Goal: Navigation & Orientation: Find specific page/section

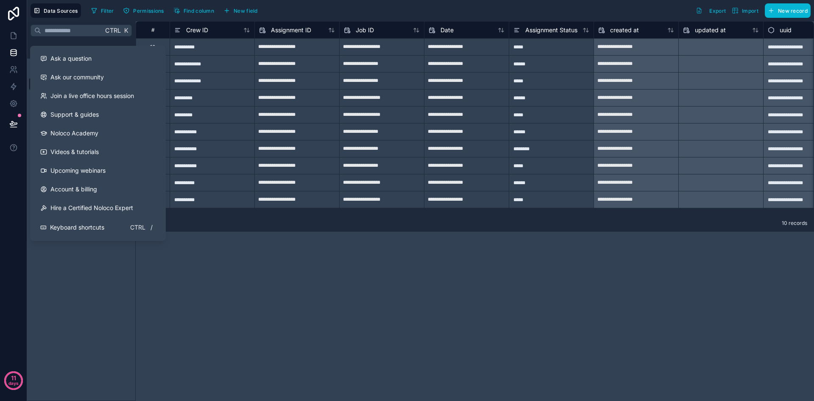
click at [101, 275] on div "Ctrl K Noloco tables User Assignments Crew Customer Customer Documents Jobs" at bounding box center [81, 211] width 109 height 380
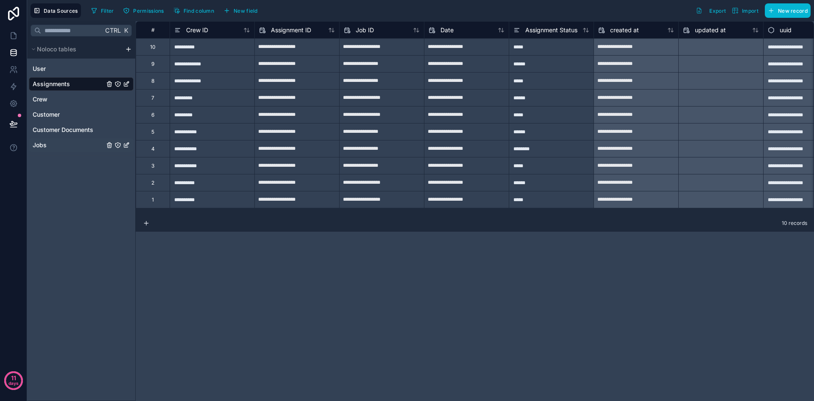
click at [57, 144] on div "Jobs" at bounding box center [81, 145] width 105 height 14
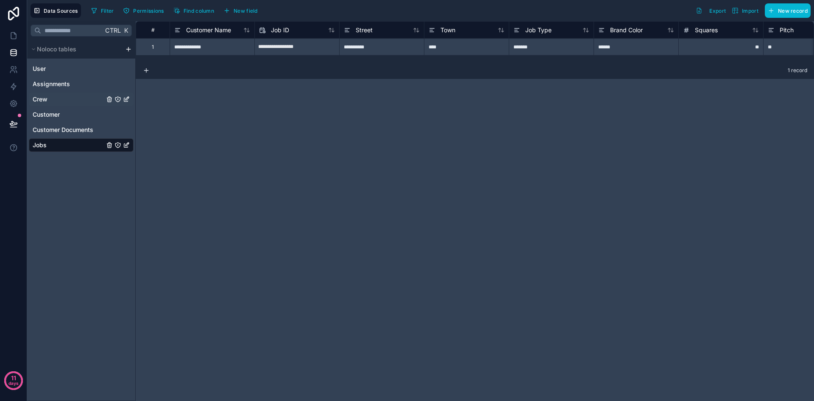
click at [62, 99] on div "Crew" at bounding box center [81, 99] width 105 height 14
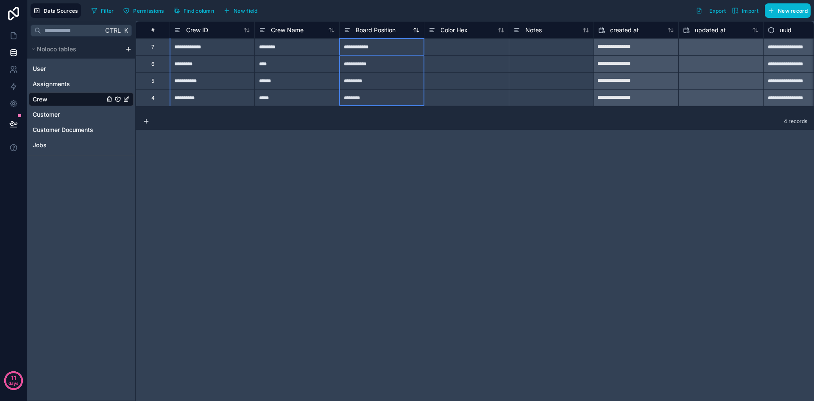
click at [386, 32] on span "Board Position" at bounding box center [376, 30] width 40 height 8
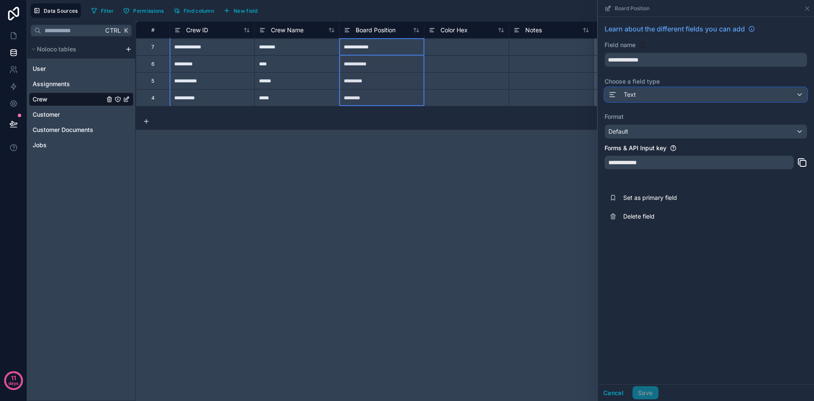
click at [802, 95] on div "Text" at bounding box center [706, 95] width 202 height 14
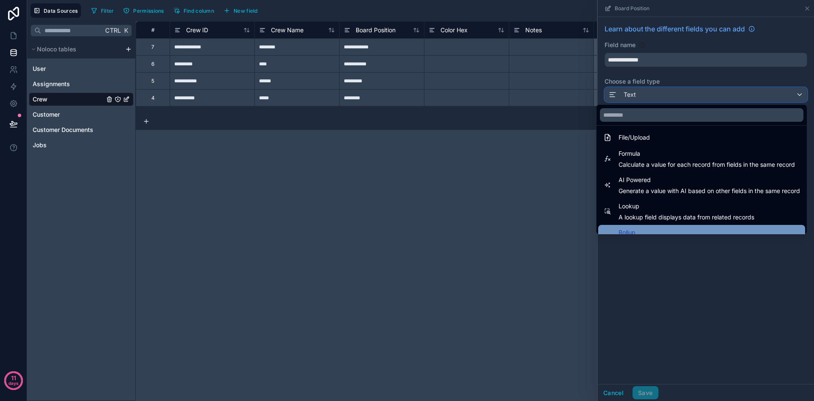
scroll to position [246, 0]
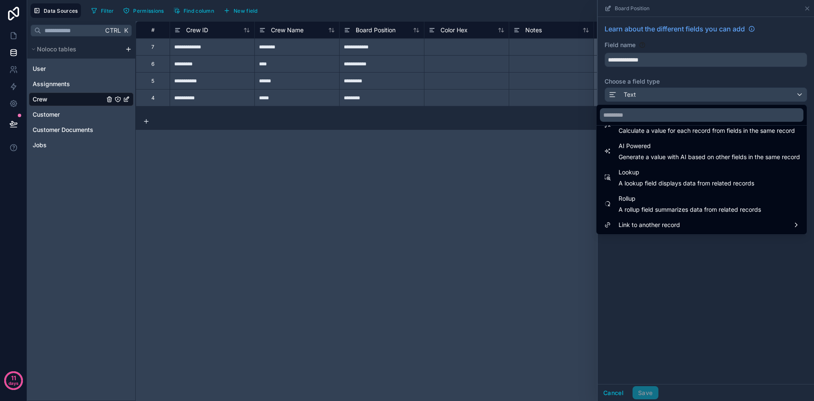
click at [502, 226] on div "**********" at bounding box center [475, 211] width 678 height 380
click at [455, 256] on div "**********" at bounding box center [475, 211] width 678 height 380
click at [542, 170] on div "**********" at bounding box center [475, 211] width 678 height 380
click at [643, 246] on div at bounding box center [706, 200] width 216 height 401
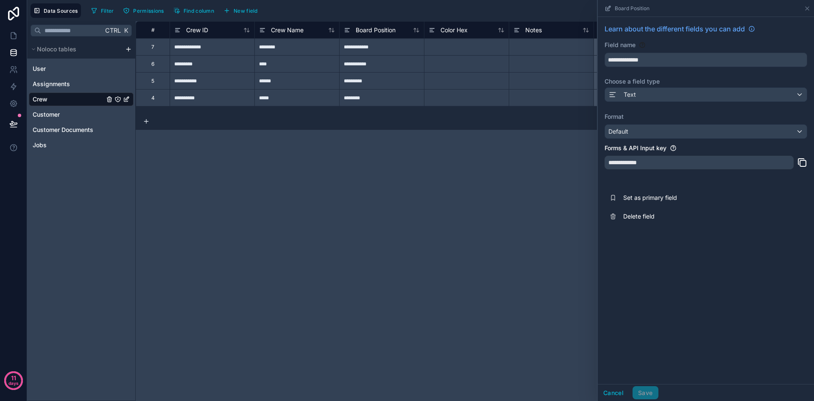
click at [295, 202] on div "**********" at bounding box center [475, 211] width 678 height 380
click at [59, 84] on span "Assignments" at bounding box center [51, 84] width 37 height 8
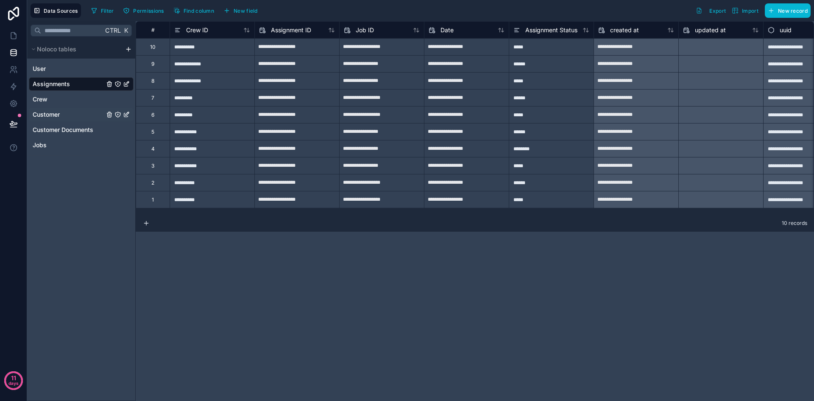
click at [63, 115] on div "Customer" at bounding box center [81, 115] width 105 height 14
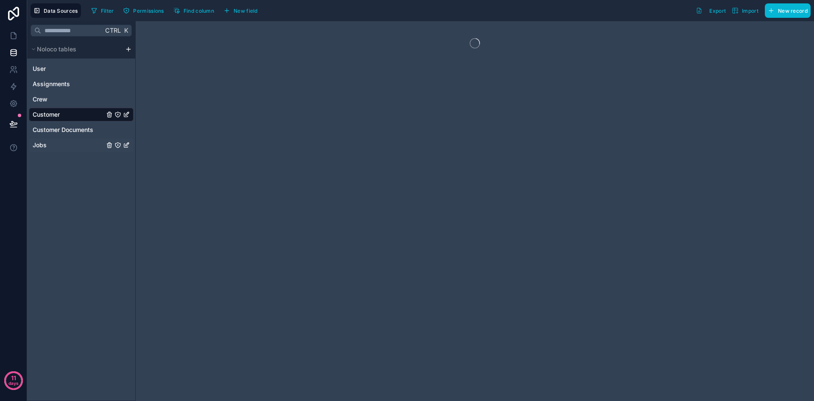
click at [61, 143] on div "Jobs" at bounding box center [81, 145] width 105 height 14
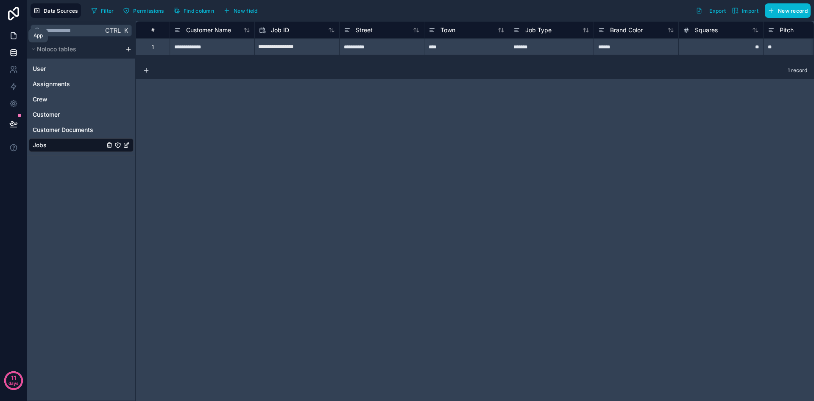
click at [14, 35] on icon at bounding box center [13, 35] width 8 height 8
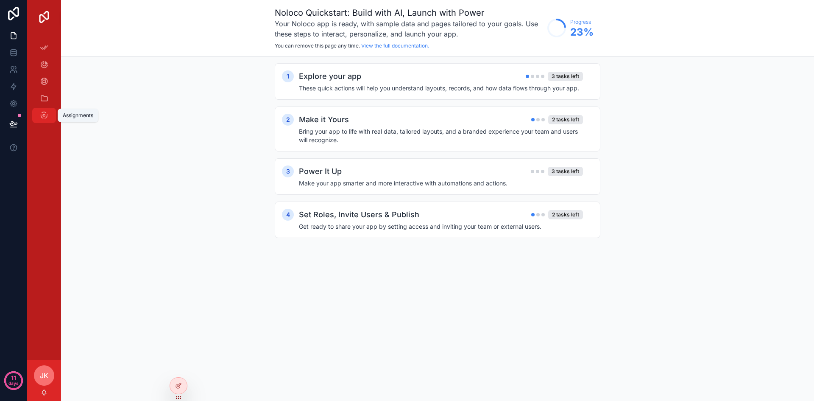
click at [46, 114] on icon "scrollable content" at bounding box center [44, 115] width 8 height 8
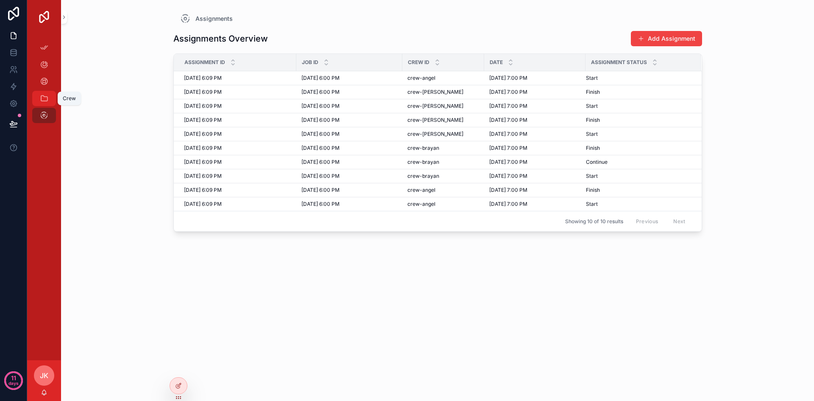
click at [44, 101] on icon "scrollable content" at bounding box center [44, 98] width 8 height 8
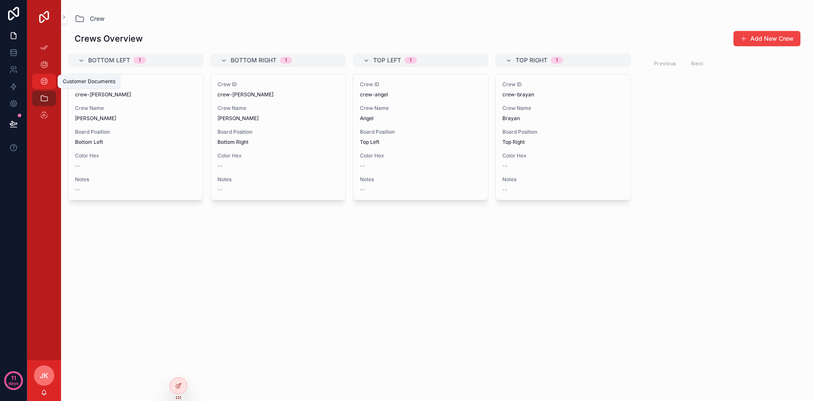
click at [44, 84] on icon "scrollable content" at bounding box center [44, 81] width 8 height 8
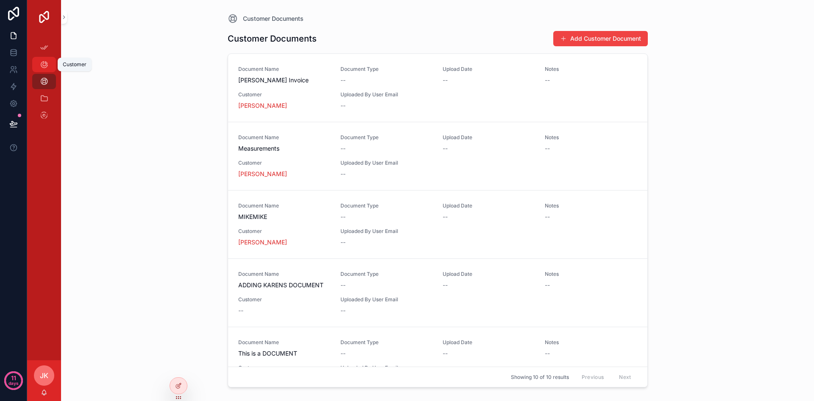
click at [45, 61] on icon "scrollable content" at bounding box center [44, 64] width 8 height 8
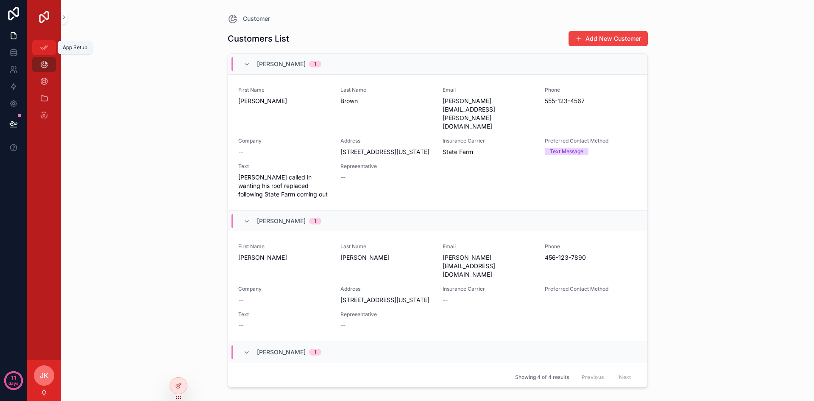
click at [44, 49] on icon "scrollable content" at bounding box center [44, 47] width 8 height 8
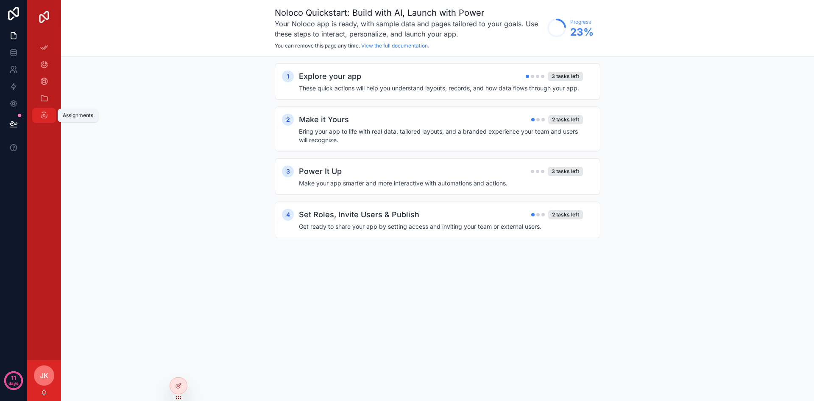
click at [45, 115] on icon "scrollable content" at bounding box center [44, 115] width 8 height 8
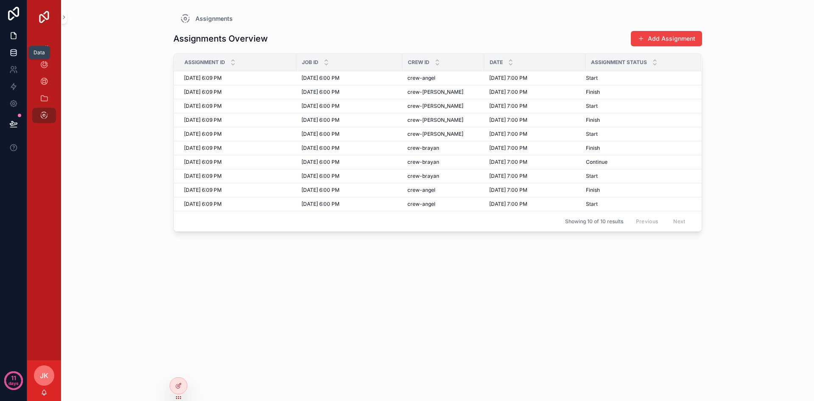
click at [15, 53] on icon at bounding box center [13, 52] width 8 height 8
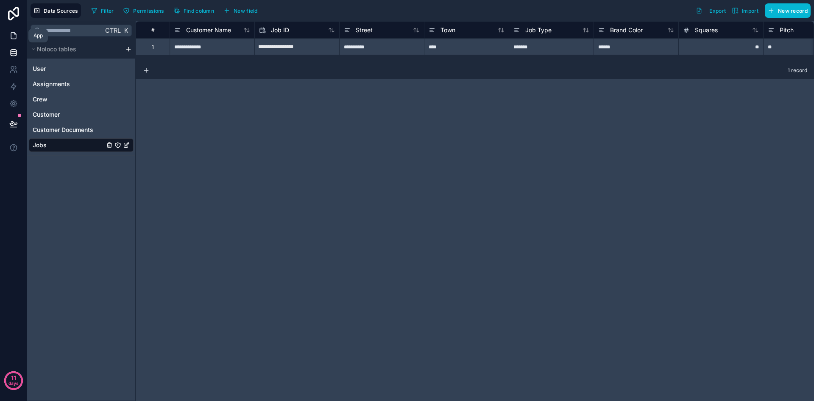
click at [11, 37] on icon at bounding box center [13, 36] width 5 height 6
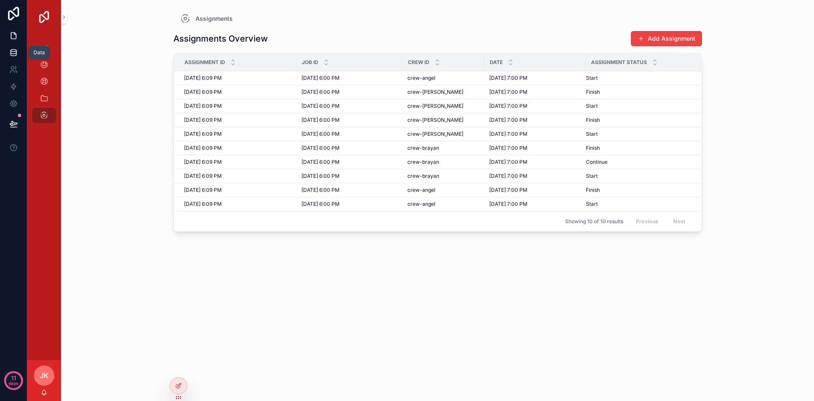
click at [18, 54] on link at bounding box center [13, 52] width 27 height 17
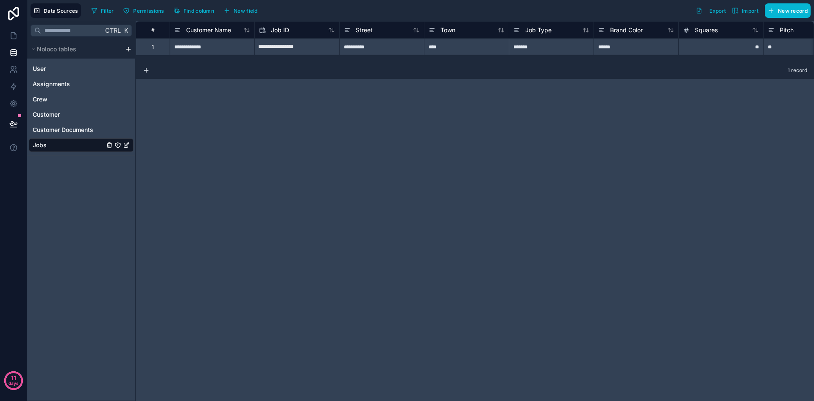
click at [44, 145] on span "Jobs" at bounding box center [40, 145] width 14 height 8
click at [15, 35] on icon at bounding box center [13, 35] width 8 height 8
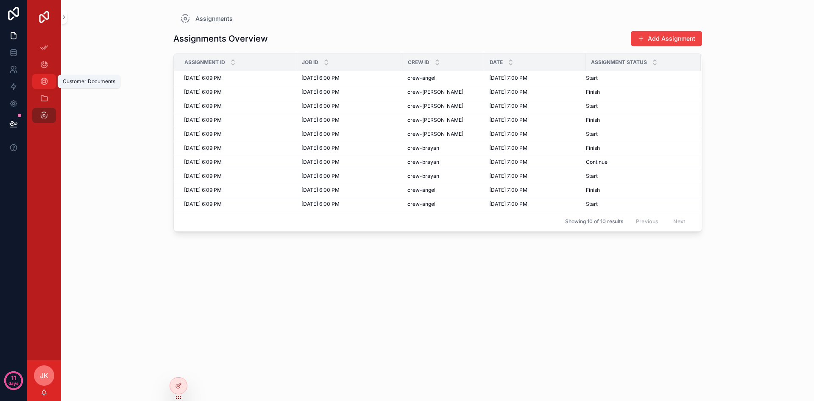
click at [44, 81] on icon "scrollable content" at bounding box center [44, 81] width 8 height 8
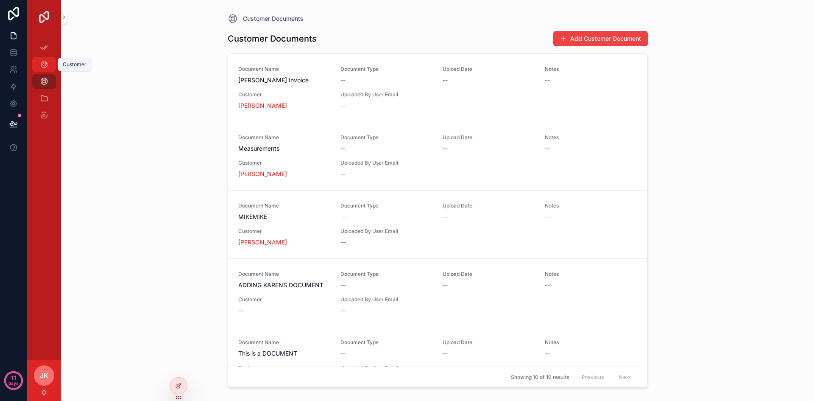
click at [44, 65] on icon "scrollable content" at bounding box center [44, 64] width 8 height 8
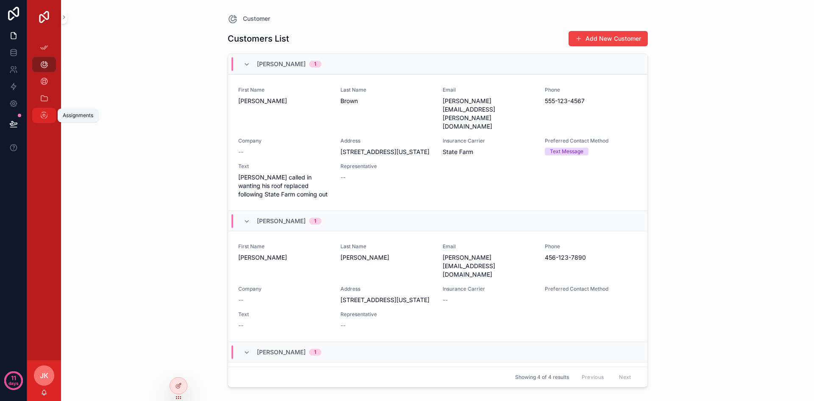
click at [42, 112] on icon "scrollable content" at bounding box center [44, 115] width 8 height 8
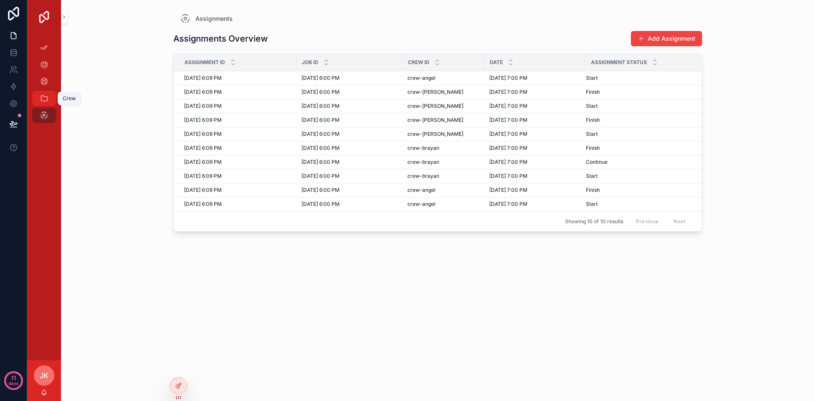
click at [43, 99] on icon "scrollable content" at bounding box center [44, 98] width 8 height 8
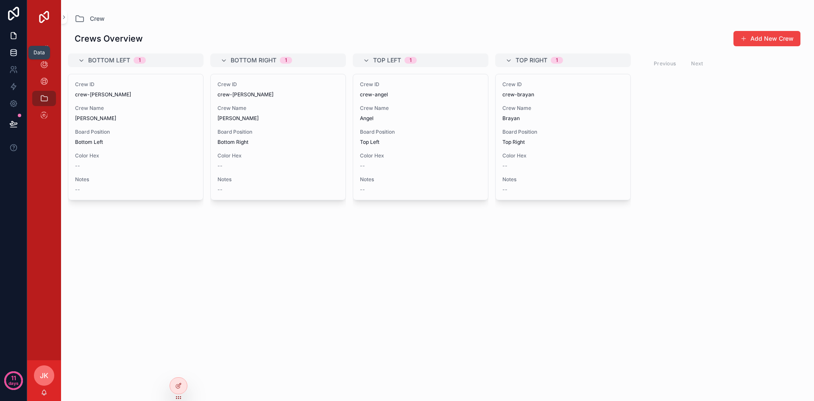
click at [11, 53] on icon at bounding box center [14, 54] width 6 height 3
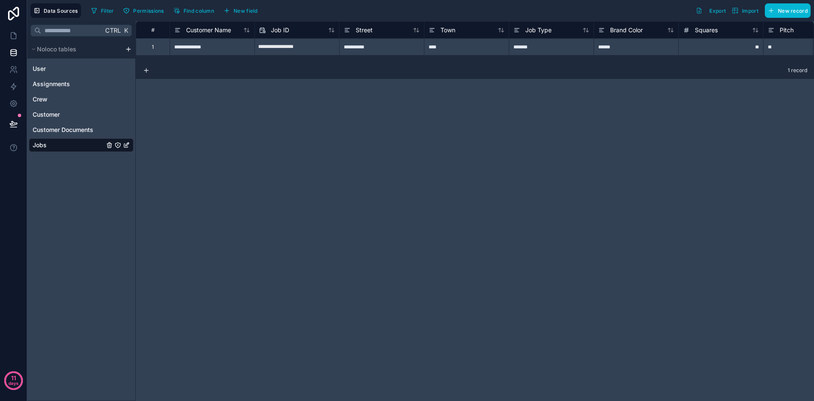
click at [71, 145] on div "Jobs" at bounding box center [81, 145] width 105 height 14
click at [57, 96] on div "Crew" at bounding box center [81, 99] width 105 height 14
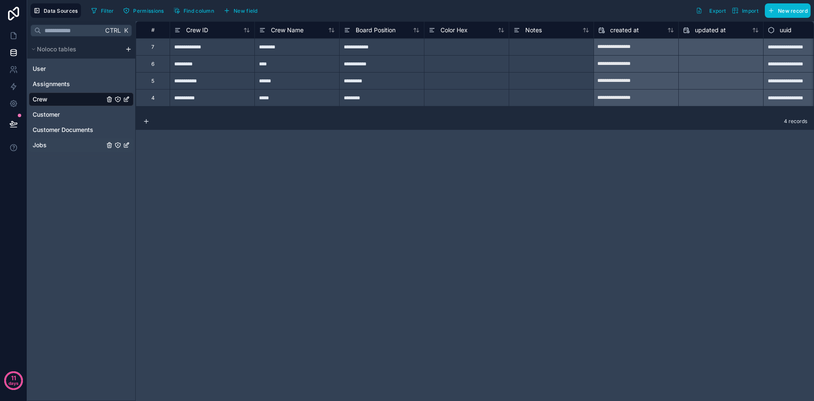
click at [57, 143] on div "Jobs" at bounding box center [81, 145] width 105 height 14
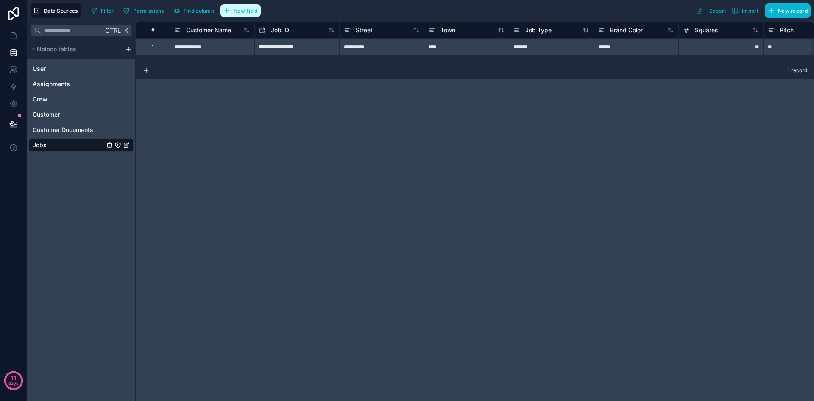
click at [232, 11] on button "New field" at bounding box center [240, 10] width 40 height 13
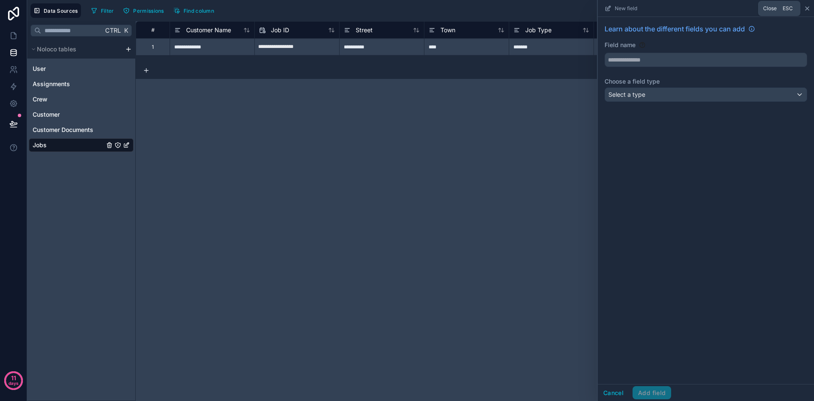
click at [806, 6] on icon at bounding box center [807, 8] width 7 height 7
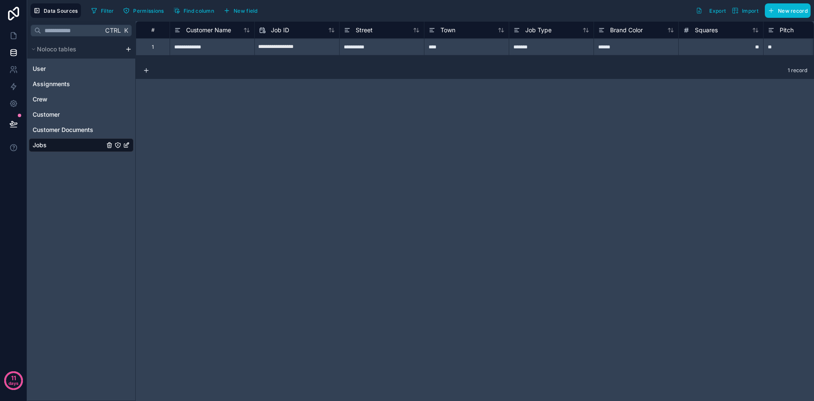
click at [130, 49] on html "**********" at bounding box center [407, 200] width 814 height 401
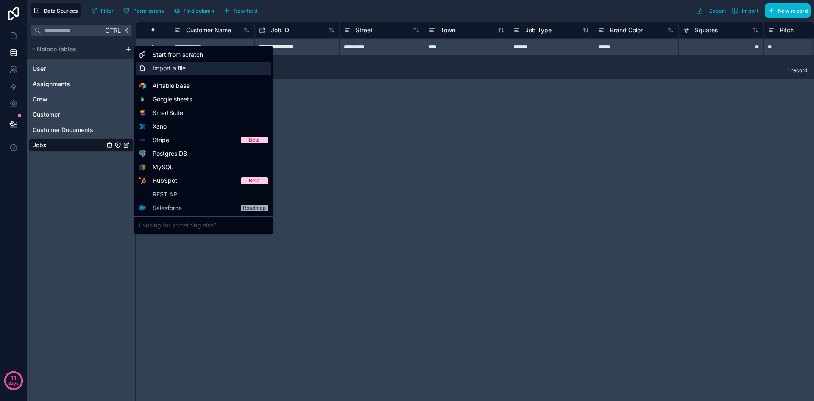
click at [169, 67] on span "Import a file" at bounding box center [169, 68] width 33 height 8
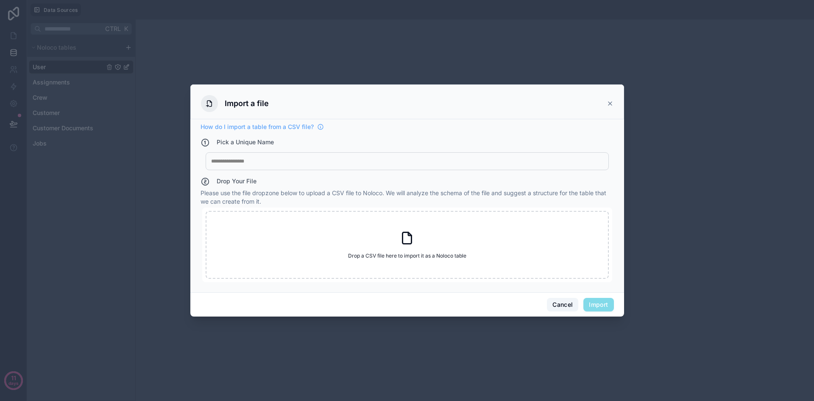
click at [555, 302] on button "Cancel" at bounding box center [562, 305] width 31 height 14
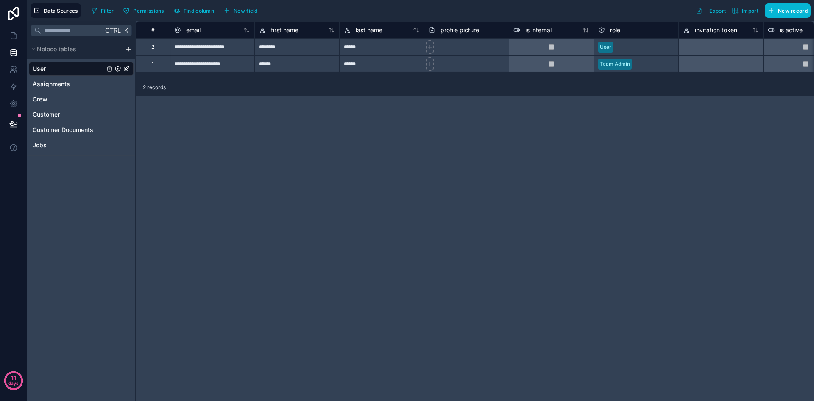
click at [126, 48] on html "**********" at bounding box center [407, 200] width 814 height 401
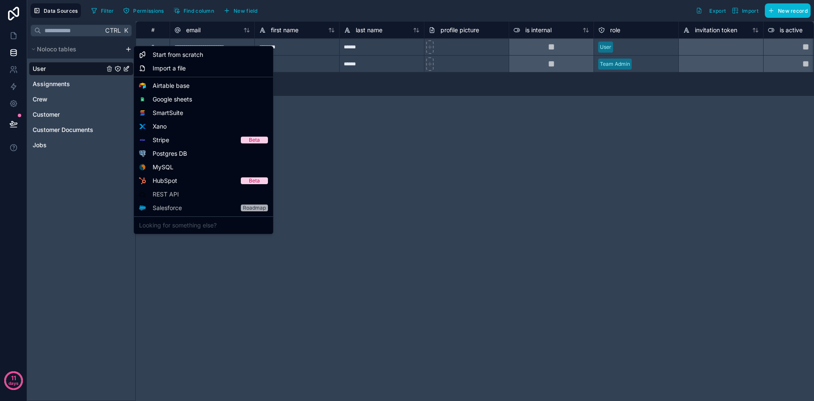
click at [410, 206] on html "**********" at bounding box center [407, 200] width 814 height 401
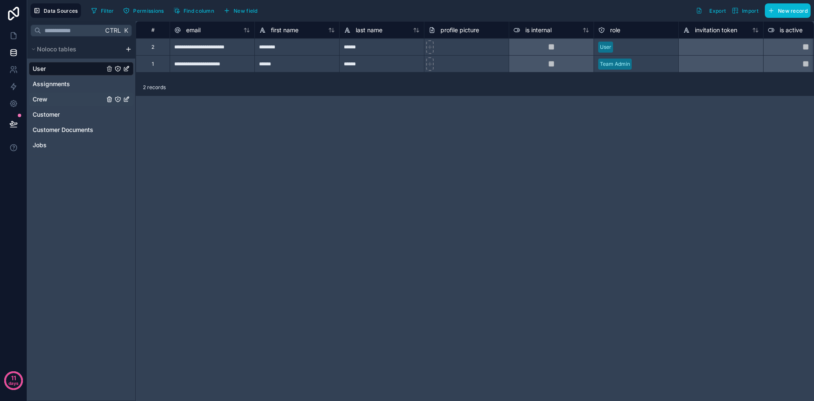
click at [65, 105] on div "Crew" at bounding box center [81, 99] width 105 height 14
